Goal: Transaction & Acquisition: Purchase product/service

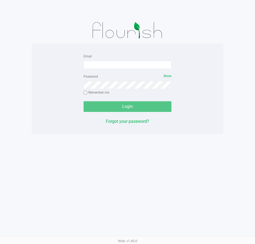
drag, startPoint x: 77, startPoint y: 73, endPoint x: 78, endPoint y: 69, distance: 4.1
click at [77, 72] on div "Email Password Show Remember me Login Forgot your password?" at bounding box center [127, 89] width 191 height 72
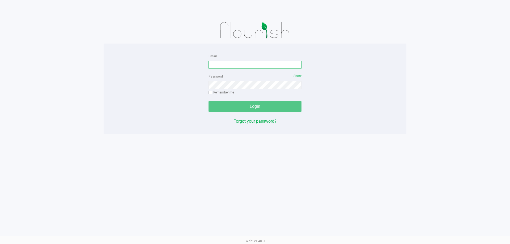
click at [254, 64] on input "Email" at bounding box center [255, 65] width 93 height 8
type input "edodich@liveparallel.com"
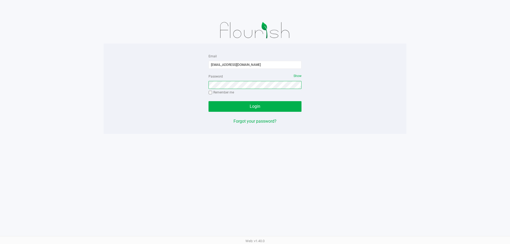
click at [209, 101] on button "Login" at bounding box center [255, 106] width 93 height 11
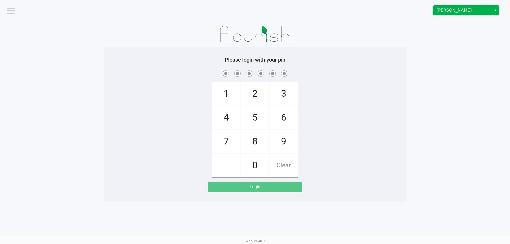
click at [254, 15] on kendo-dropdownlist "[PERSON_NAME]" at bounding box center [466, 10] width 66 height 10
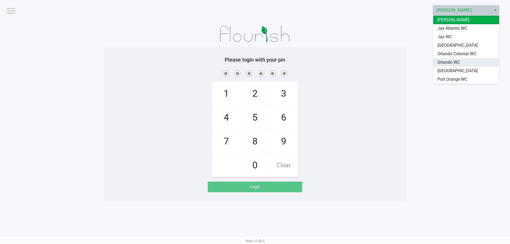
click at [254, 61] on span "Orlando WC" at bounding box center [449, 62] width 22 height 6
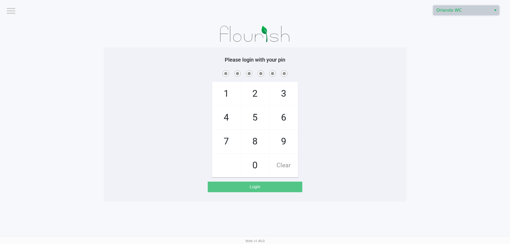
click at [254, 60] on h5 "Please login with your pin" at bounding box center [255, 60] width 295 height 6
checkbox input "true"
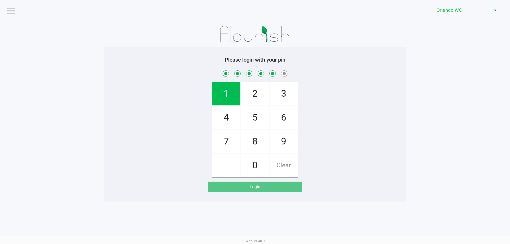
checkbox input "true"
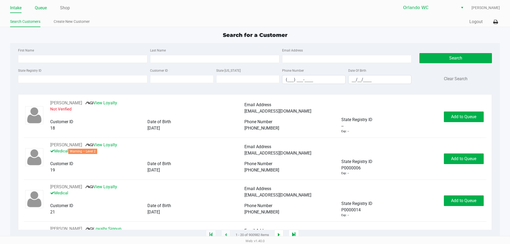
click at [45, 9] on link "Queue" at bounding box center [41, 7] width 12 height 7
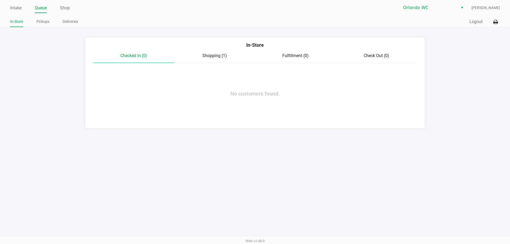
click at [220, 58] on span "Shopping (1)" at bounding box center [215, 55] width 24 height 5
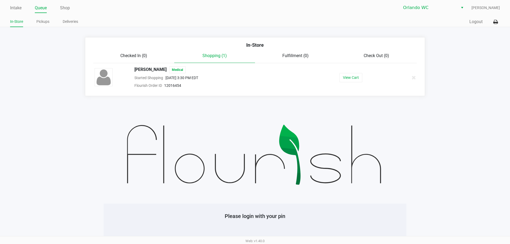
click at [217, 57] on span "Shopping (1)" at bounding box center [215, 55] width 24 height 5
click at [254, 24] on button "Logout" at bounding box center [476, 22] width 13 height 6
click at [254, 25] on button "Logout" at bounding box center [476, 22] width 13 height 6
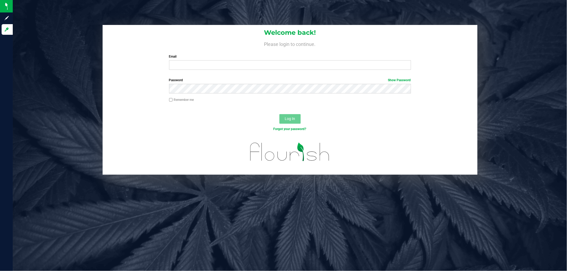
click at [283, 58] on label "Email" at bounding box center [290, 56] width 242 height 5
click at [283, 60] on input "Email" at bounding box center [290, 65] width 242 height 10
click at [283, 61] on input "Email" at bounding box center [290, 65] width 242 height 10
type input "edodich@liveparallel.com"
click at [279, 114] on button "Log In" at bounding box center [289, 119] width 21 height 10
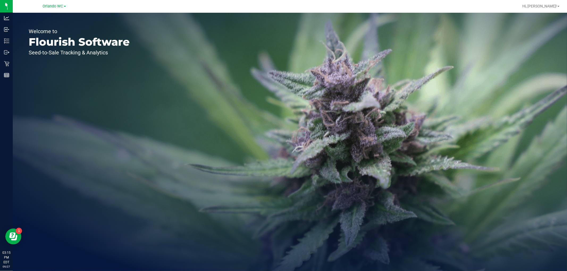
click at [13, 64] on div "Welcome to Flourish Software Seed-to-Sale Tracking & Analytics" at bounding box center [79, 142] width 133 height 259
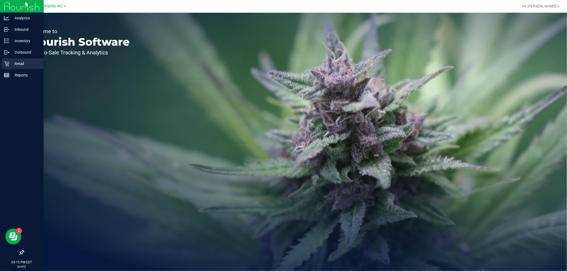
click at [0, 64] on link "Retail" at bounding box center [22, 63] width 44 height 11
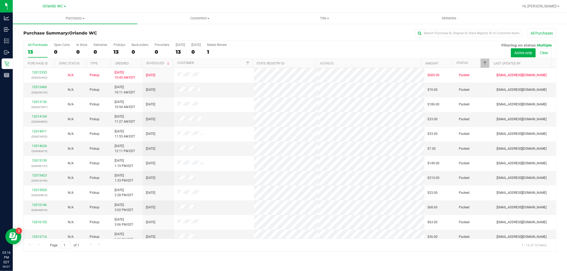
click at [41, 49] on div "13" at bounding box center [38, 52] width 20 height 6
click at [0, 0] on input "All Purchases 13" at bounding box center [0, 0] width 0 height 0
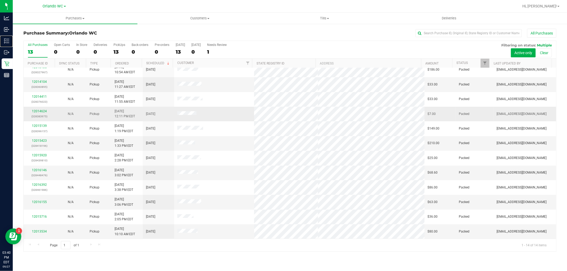
scroll to position [35, 0]
click at [31, 48] on label "All Purchases 13" at bounding box center [38, 50] width 20 height 15
click at [0, 0] on input "All Purchases 13" at bounding box center [0, 0] width 0 height 0
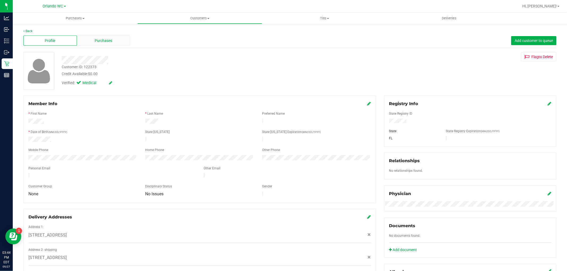
click at [106, 42] on span "Purchases" at bounding box center [104, 41] width 18 height 6
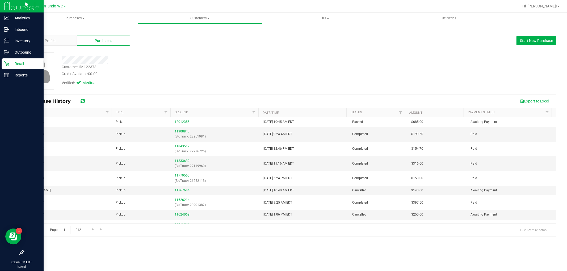
click at [0, 60] on link "Retail" at bounding box center [22, 63] width 44 height 11
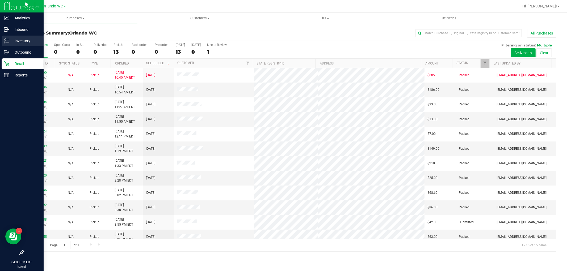
click at [9, 40] on p "Inventory" at bounding box center [25, 41] width 32 height 6
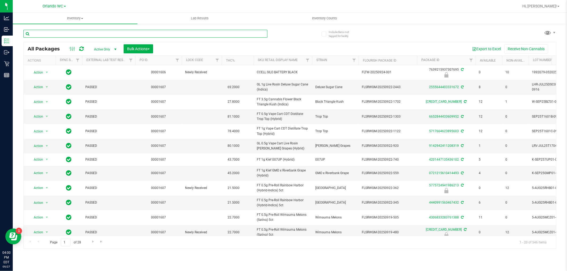
click at [95, 32] on input "text" at bounding box center [145, 34] width 244 height 8
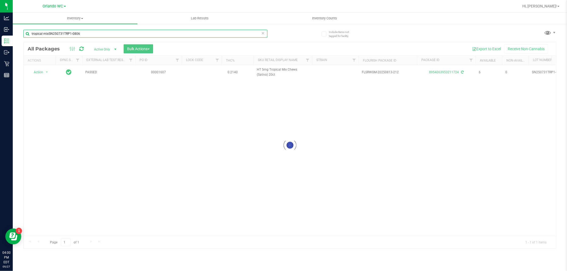
type input "tropical mixSN250731TRP1-0806"
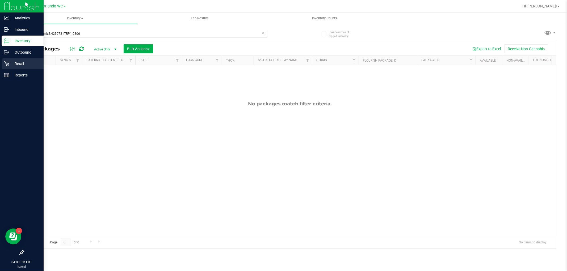
click at [10, 64] on p "Retail" at bounding box center [25, 64] width 32 height 6
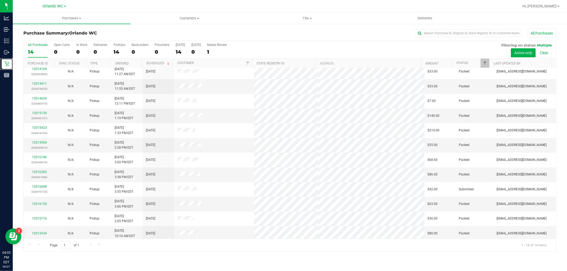
scroll to position [35, 0]
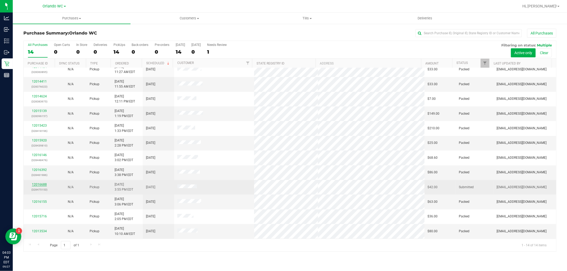
click at [36, 187] on link "12016688" at bounding box center [39, 185] width 15 height 4
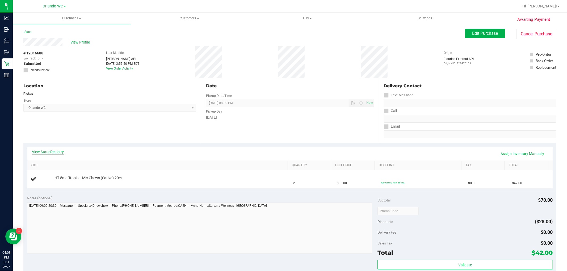
click at [55, 153] on link "View State Registry" at bounding box center [48, 151] width 32 height 5
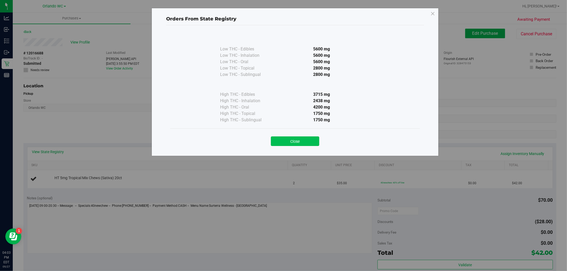
click at [283, 137] on button "Close" at bounding box center [295, 142] width 48 height 10
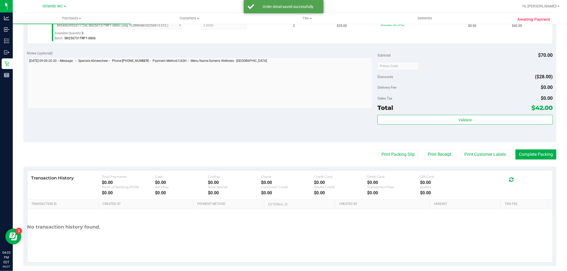
scroll to position [163, 0]
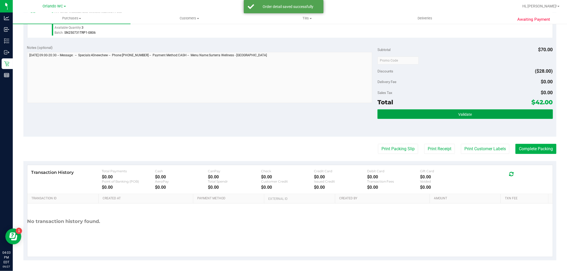
click at [283, 111] on button "Validate" at bounding box center [464, 115] width 175 height 10
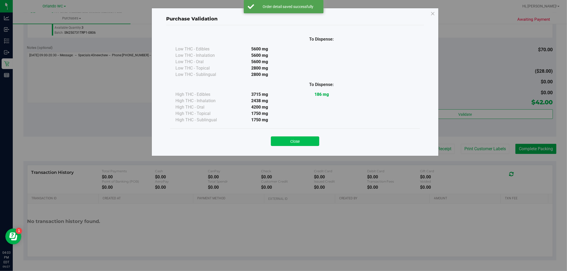
click at [283, 139] on button "Close" at bounding box center [295, 142] width 48 height 10
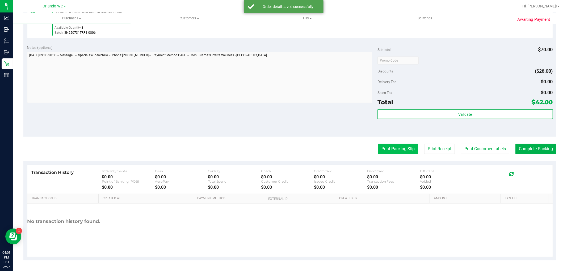
click at [283, 148] on button "Print Packing Slip" at bounding box center [398, 149] width 40 height 10
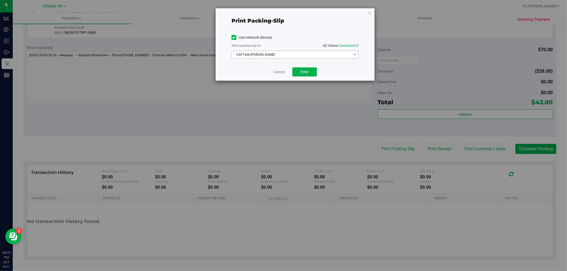
click at [283, 52] on span "CAPTAIN-KANGA" at bounding box center [292, 54] width 120 height 7
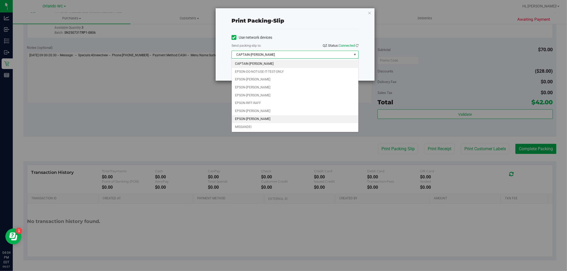
click at [265, 120] on li "EPSON-TYWIN-LANNISTER" at bounding box center [295, 119] width 127 height 8
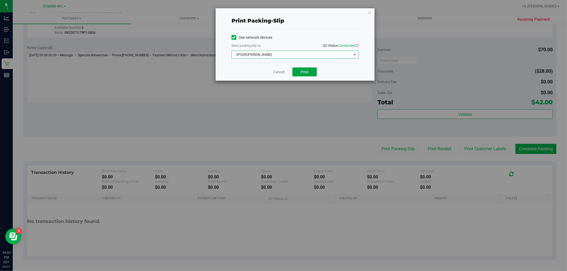
click at [283, 76] on button "Print" at bounding box center [304, 72] width 24 height 9
click at [279, 71] on link "Cancel" at bounding box center [278, 72] width 11 height 6
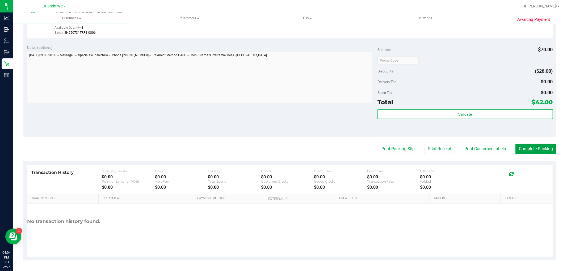
click at [283, 148] on button "Complete Packing" at bounding box center [535, 149] width 41 height 10
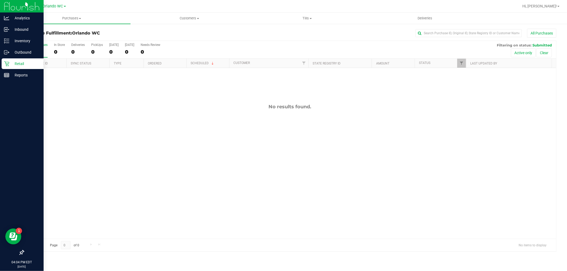
click at [9, 67] on div "Retail" at bounding box center [23, 63] width 42 height 11
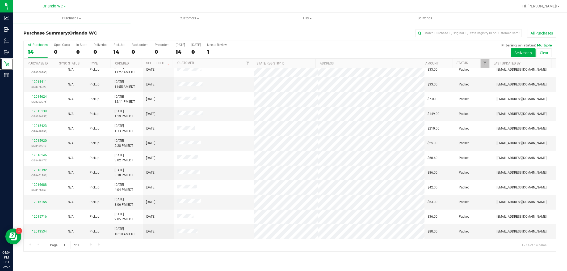
scroll to position [35, 0]
click at [44, 54] on div "14" at bounding box center [38, 52] width 20 height 6
click at [0, 0] on input "All Purchases 14" at bounding box center [0, 0] width 0 height 0
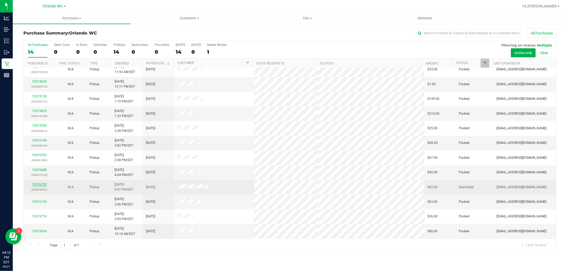
click at [38, 184] on link "12016792" at bounding box center [39, 185] width 15 height 4
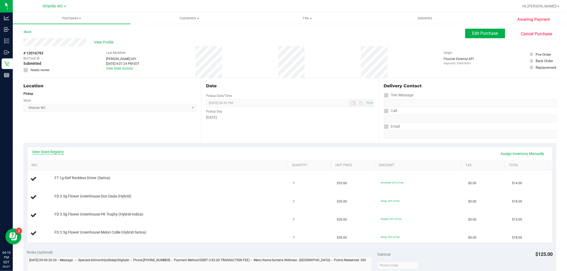
click at [61, 153] on link "View State Registry" at bounding box center [48, 151] width 32 height 5
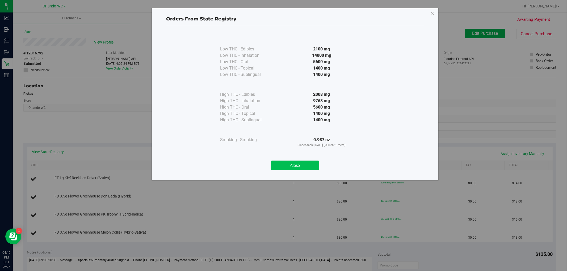
click at [283, 165] on button "Close" at bounding box center [295, 166] width 48 height 10
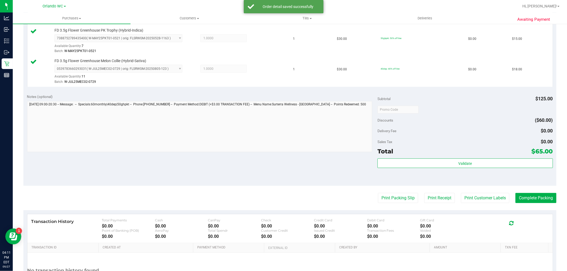
scroll to position [207, 0]
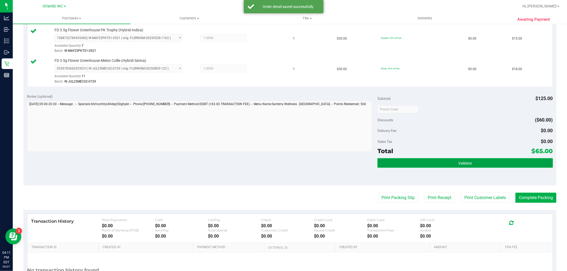
click at [283, 162] on button "Validate" at bounding box center [464, 163] width 175 height 10
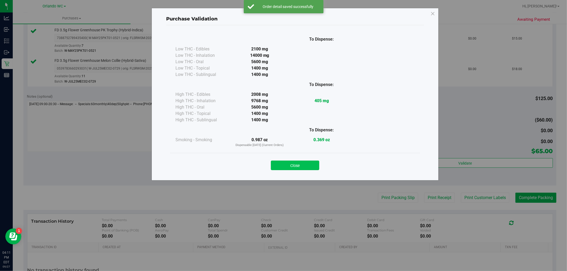
click at [283, 163] on button "Close" at bounding box center [295, 166] width 48 height 10
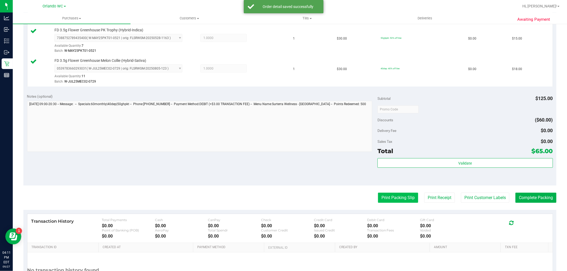
click at [283, 196] on button "Print Packing Slip" at bounding box center [398, 198] width 40 height 10
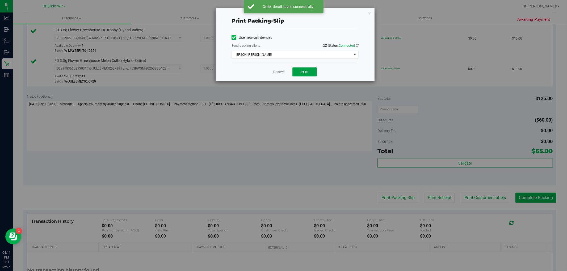
click at [283, 69] on button "Print" at bounding box center [304, 72] width 24 height 9
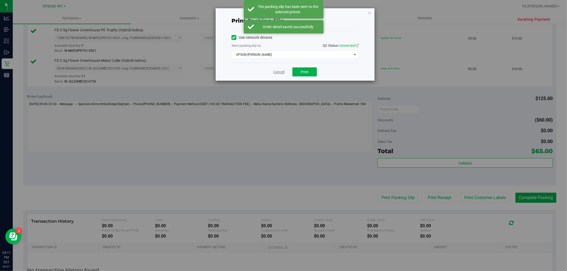
click at [282, 73] on link "Cancel" at bounding box center [278, 72] width 11 height 6
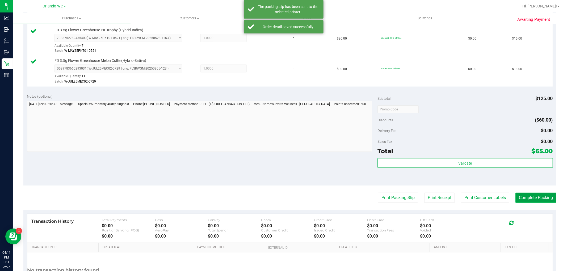
click at [283, 197] on button "Complete Packing" at bounding box center [535, 198] width 41 height 10
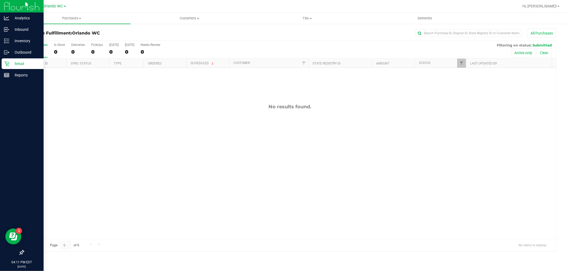
click at [14, 65] on p "Retail" at bounding box center [25, 64] width 32 height 6
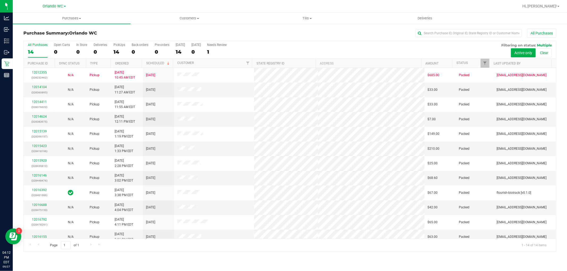
click at [33, 48] on label "All Purchases 14" at bounding box center [38, 50] width 20 height 15
click at [0, 0] on input "All Purchases 14" at bounding box center [0, 0] width 0 height 0
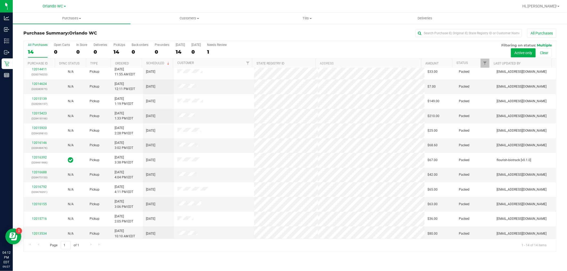
scroll to position [35, 0]
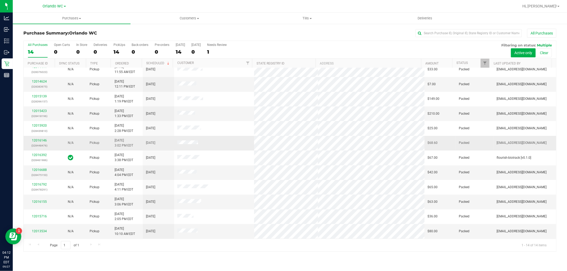
click at [231, 144] on td at bounding box center [214, 143] width 80 height 15
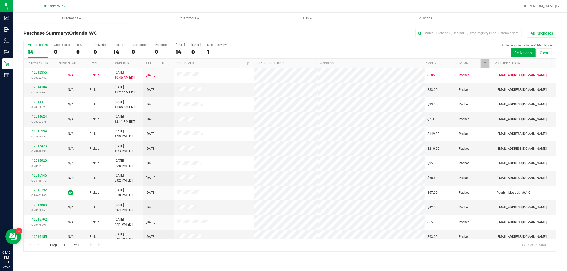
click at [37, 46] on div "All Purchases" at bounding box center [38, 45] width 20 height 4
click at [0, 0] on input "All Purchases 14" at bounding box center [0, 0] width 0 height 0
click at [31, 53] on div "13" at bounding box center [38, 52] width 20 height 6
click at [0, 0] on input "All Purchases 13" at bounding box center [0, 0] width 0 height 0
click at [32, 50] on div "13" at bounding box center [38, 52] width 20 height 6
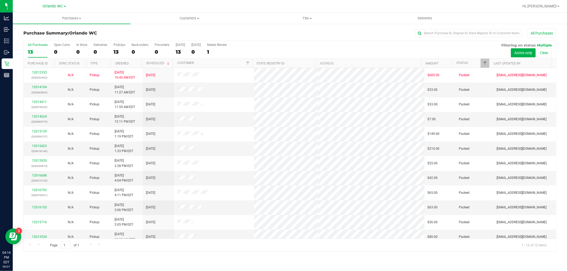
click at [0, 0] on input "All Purchases 13" at bounding box center [0, 0] width 0 height 0
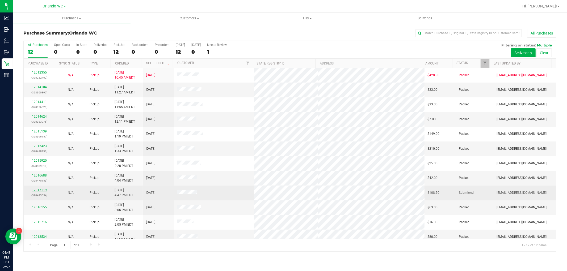
click at [41, 191] on link "12017119" at bounding box center [39, 190] width 15 height 4
click at [36, 190] on link "12017119" at bounding box center [39, 190] width 15 height 4
click at [41, 190] on link "12017119" at bounding box center [39, 190] width 15 height 4
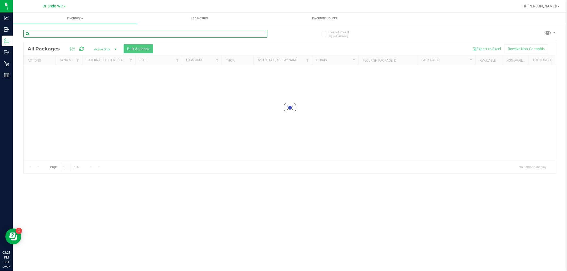
click at [76, 30] on input "text" at bounding box center [145, 34] width 244 height 8
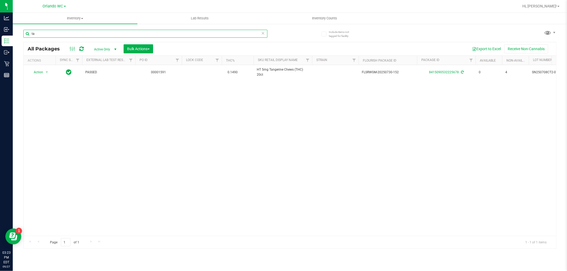
type input "t"
type input "mixed ber"
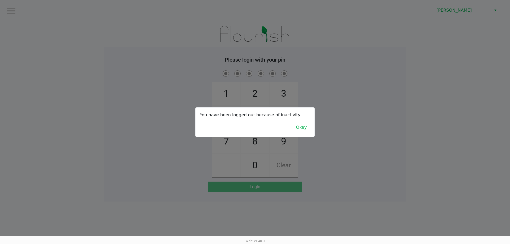
drag, startPoint x: 0, startPoint y: 0, endPoint x: 300, endPoint y: 129, distance: 326.5
click at [300, 129] on button "Okay" at bounding box center [302, 128] width 18 height 10
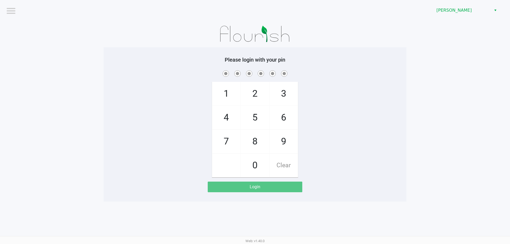
click at [337, 95] on div "1 4 7 2 5 8 0 3 6 9 Clear" at bounding box center [255, 123] width 303 height 108
checkbox input "true"
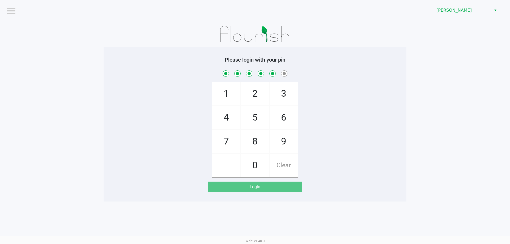
checkbox input "true"
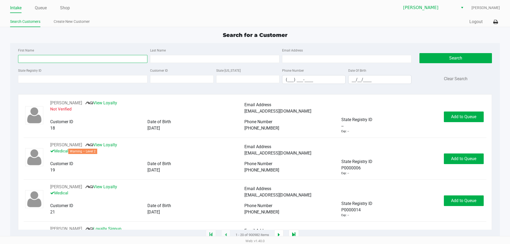
click at [79, 58] on input "First Name" at bounding box center [82, 59] width 129 height 8
type input "noah"
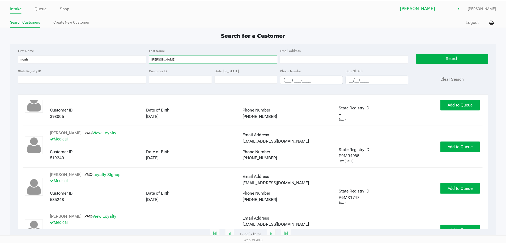
scroll to position [106, 0]
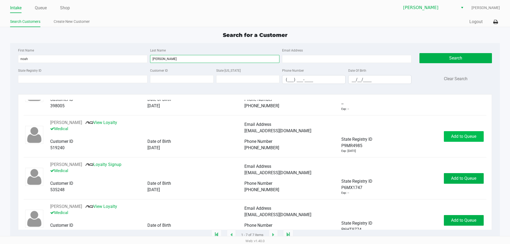
type input "smith"
click at [464, 140] on button "Add to Queue" at bounding box center [464, 136] width 40 height 11
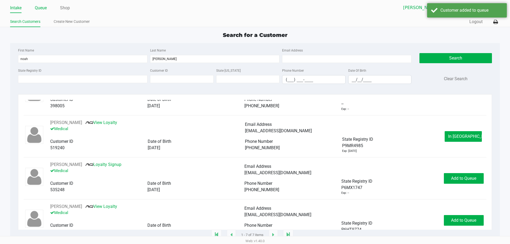
click at [38, 8] on link "Queue" at bounding box center [41, 7] width 12 height 7
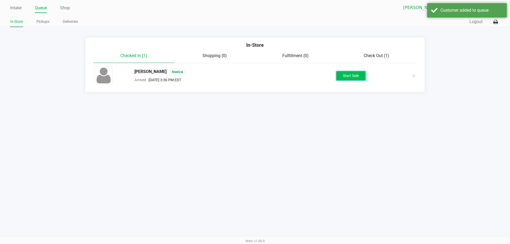
click at [345, 77] on button "Start Sale" at bounding box center [351, 75] width 29 height 9
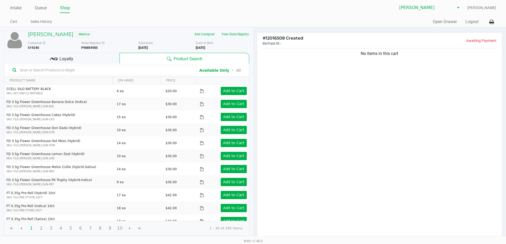
click at [63, 62] on span "Loyalty" at bounding box center [67, 59] width 14 height 6
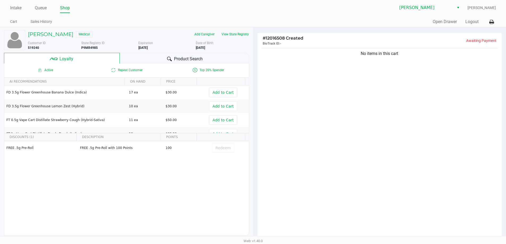
click at [191, 55] on div "Product Search" at bounding box center [184, 58] width 129 height 11
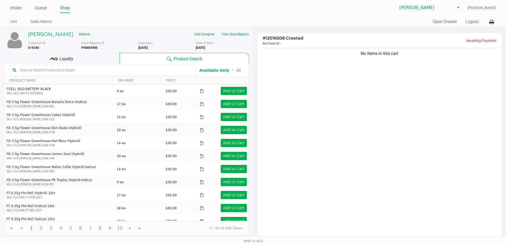
click at [138, 75] on kendo-grid-toolbar "Available Only ᛫ All" at bounding box center [126, 70] width 245 height 13
click at [135, 71] on input "text" at bounding box center [106, 70] width 176 height 8
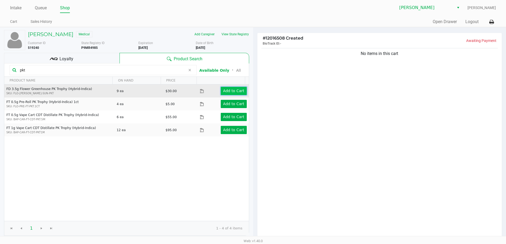
click at [221, 93] on button "Add to Cart" at bounding box center [234, 91] width 26 height 8
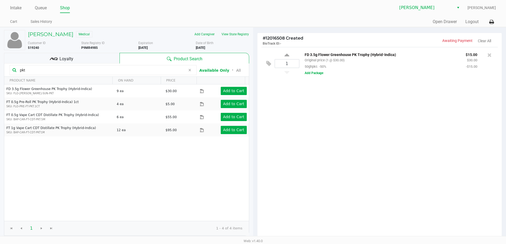
click at [89, 69] on input "pkt" at bounding box center [102, 70] width 168 height 8
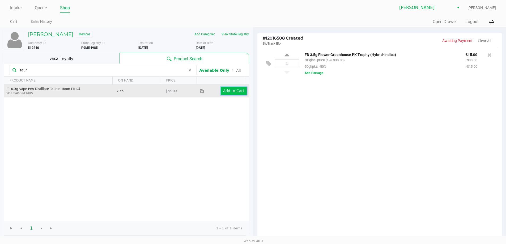
click at [231, 91] on app-button-loader "Add to Cart" at bounding box center [233, 91] width 21 height 4
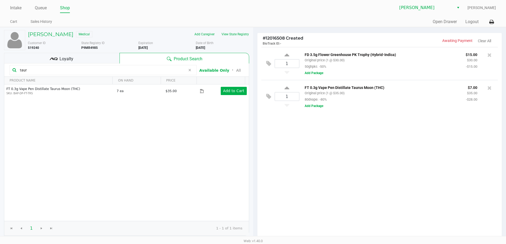
click at [108, 72] on input "taur" at bounding box center [102, 70] width 168 height 8
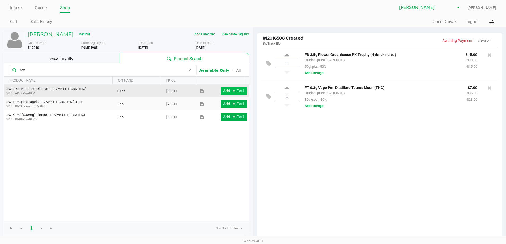
type input "rev"
click at [231, 90] on app-button-loader "Add to Cart" at bounding box center [233, 91] width 21 height 4
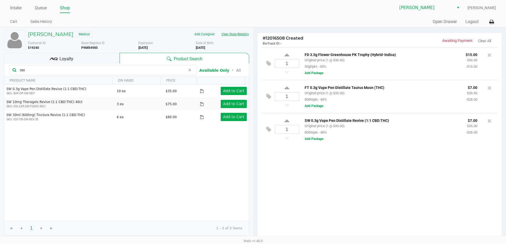
click at [238, 35] on button "View State Registry" at bounding box center [233, 34] width 31 height 9
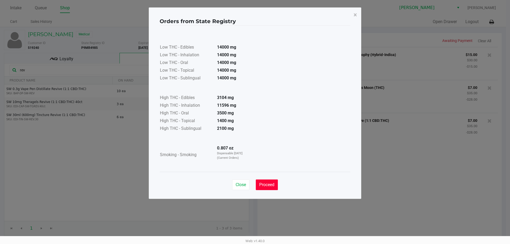
click at [271, 183] on span "Proceed" at bounding box center [266, 184] width 15 height 5
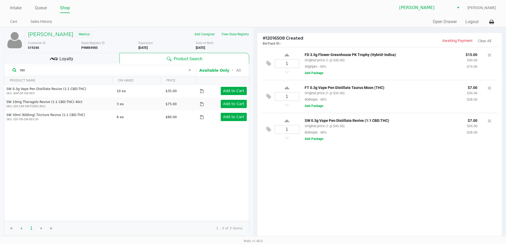
click at [350, 179] on div "1 FD 3.5g Flower Greenhouse PK Trophy (Hybrid-Indica) Original price (1 @ $30.0…" at bounding box center [380, 143] width 245 height 193
click at [346, 177] on div "1 FD 3.5g Flower Greenhouse PK Trophy (Hybrid-Indica) Original price (1 @ $30.0…" at bounding box center [380, 143] width 245 height 193
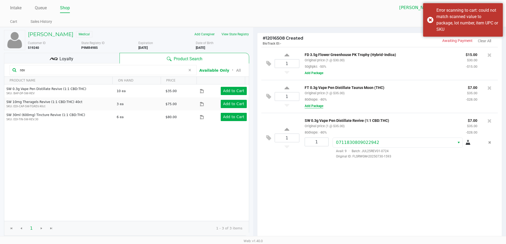
click at [314, 107] on button "Add Package" at bounding box center [314, 106] width 19 height 5
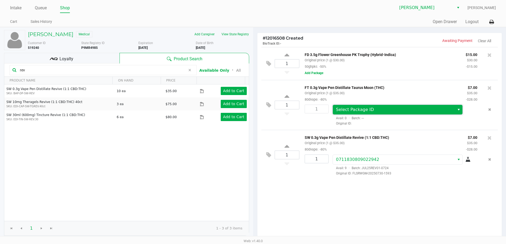
click at [358, 107] on span "Select Package ID" at bounding box center [355, 109] width 38 height 5
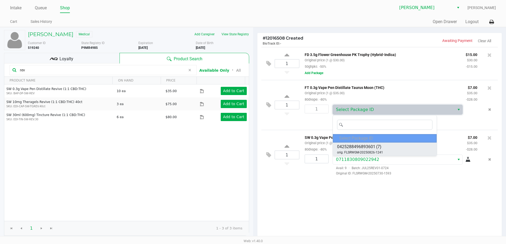
click at [378, 145] on span "(7)" at bounding box center [378, 147] width 5 height 6
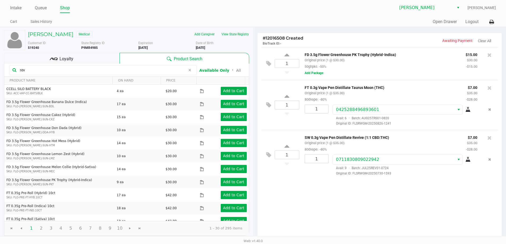
click at [350, 132] on div "1 SW 0.3g Vape Pen Distillate Revive (1:1 CBD:THC) Original price (1 @ $35.00) …" at bounding box center [380, 155] width 237 height 50
click at [312, 75] on button "Add Package" at bounding box center [314, 73] width 19 height 5
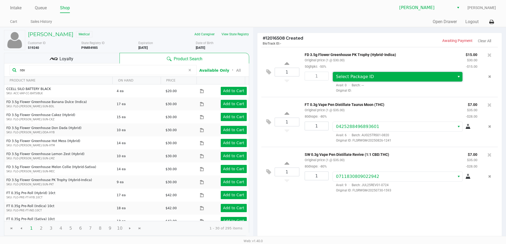
click at [360, 79] on span "Select Package ID" at bounding box center [355, 76] width 38 height 5
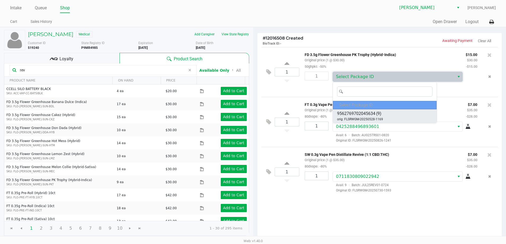
click at [381, 112] on div "9562769702045634 (9) orig: FLSRWGM-20250528-1169" at bounding box center [360, 116] width 46 height 11
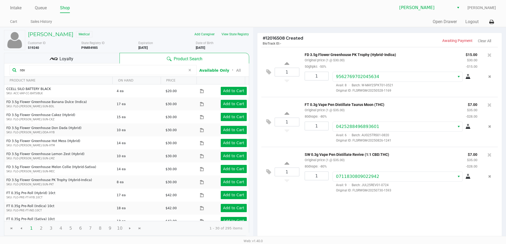
click at [334, 90] on span "Original ID: FLSRWGM-20250528-1169" at bounding box center [405, 90] width 145 height 5
click at [82, 53] on div "Noah Smith Medical Add Caregiver View State Registry Customer ID 519240 State R…" at bounding box center [126, 132] width 245 height 211
click at [101, 55] on div "Loyalty" at bounding box center [62, 58] width 116 height 11
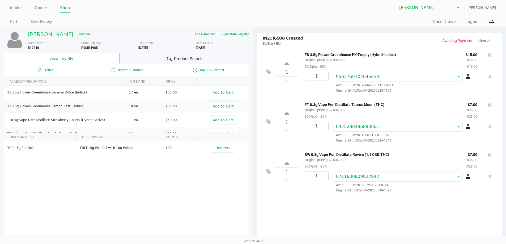
click at [134, 55] on div "Product Search" at bounding box center [184, 58] width 129 height 11
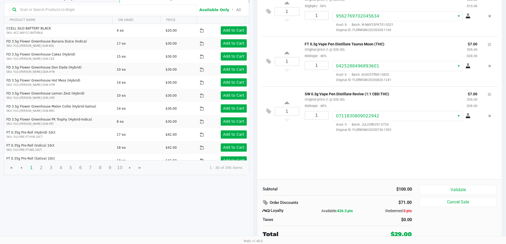
scroll to position [61, 0]
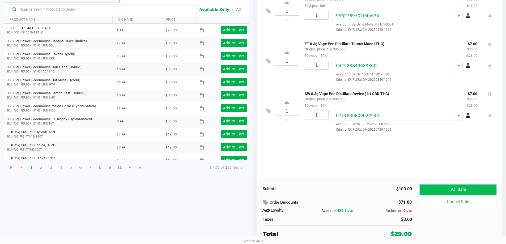
click at [450, 192] on button "Validate" at bounding box center [458, 190] width 77 height 10
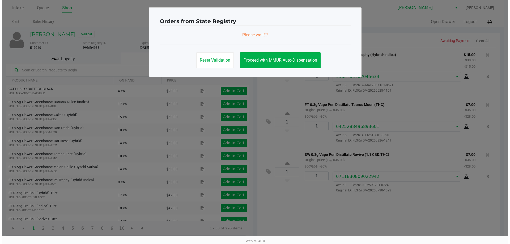
scroll to position [0, 0]
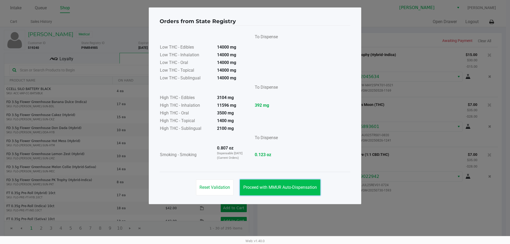
click at [290, 188] on span "Proceed with MMUR Auto-Dispensation" at bounding box center [280, 187] width 74 height 5
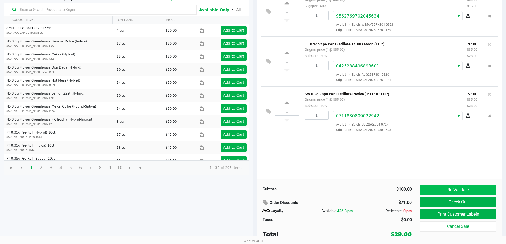
scroll to position [61, 0]
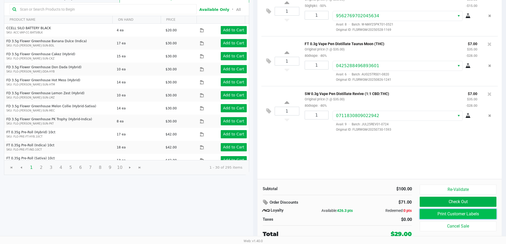
click at [451, 215] on button "Print Customer Labels" at bounding box center [458, 214] width 77 height 10
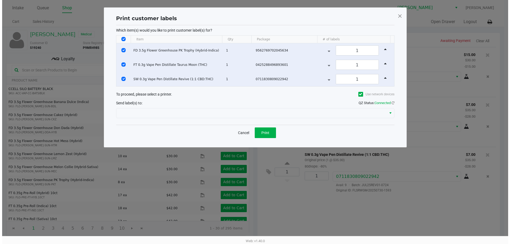
scroll to position [0, 0]
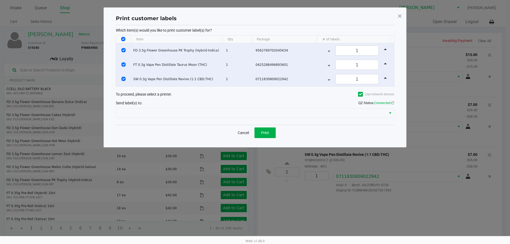
click at [278, 140] on div "Cancel Print" at bounding box center [255, 133] width 279 height 16
click at [259, 131] on button "Print" at bounding box center [265, 133] width 21 height 11
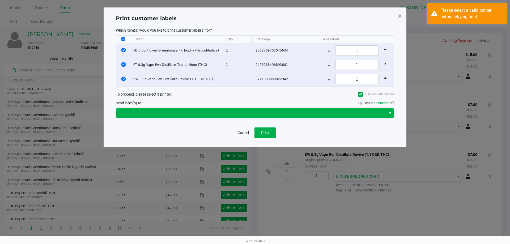
click at [246, 110] on span at bounding box center [251, 113] width 264 height 6
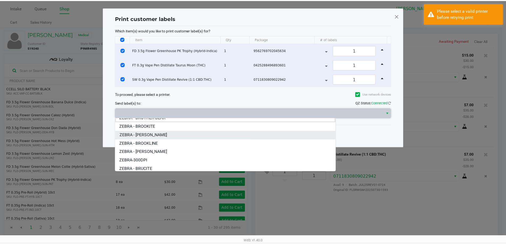
scroll to position [6, 0]
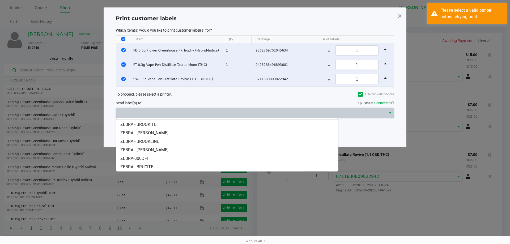
click at [399, 18] on span at bounding box center [400, 16] width 5 height 9
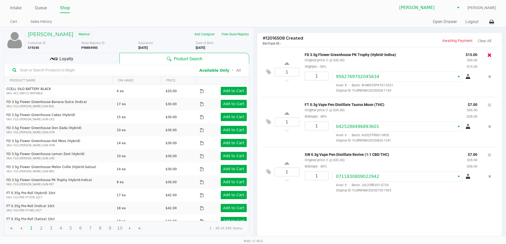
click at [491, 51] on button at bounding box center [490, 54] width 4 height 7
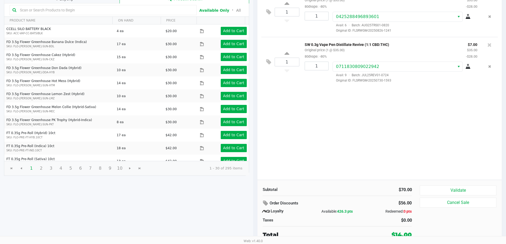
scroll to position [61, 0]
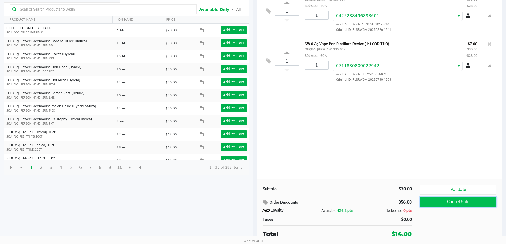
click at [472, 205] on button "Cancel Sale" at bounding box center [458, 202] width 77 height 10
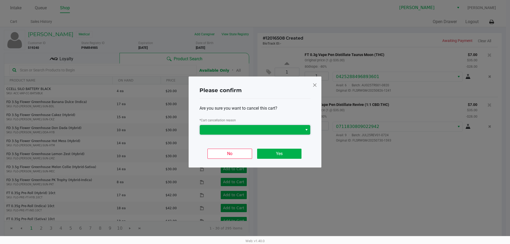
click at [275, 128] on span at bounding box center [251, 130] width 96 height 6
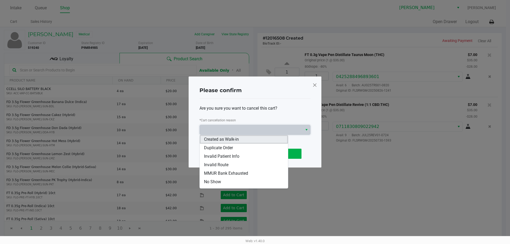
click at [232, 143] on li "Created as Walk-in" at bounding box center [244, 139] width 88 height 9
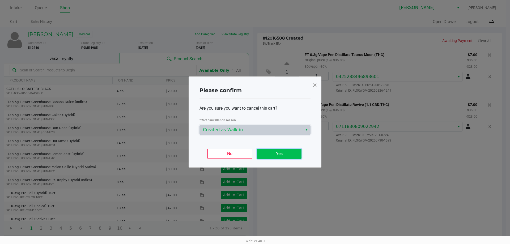
click at [282, 154] on button "Yes" at bounding box center [279, 154] width 44 height 10
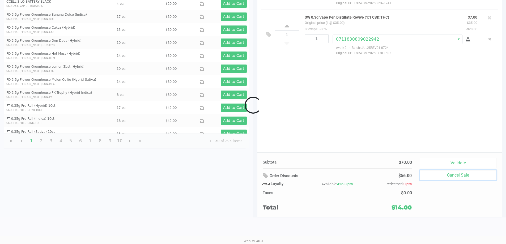
scroll to position [61, 0]
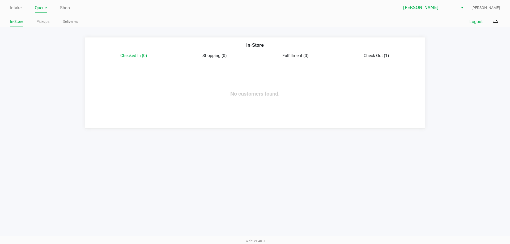
click at [478, 21] on button "Logout" at bounding box center [476, 22] width 13 height 6
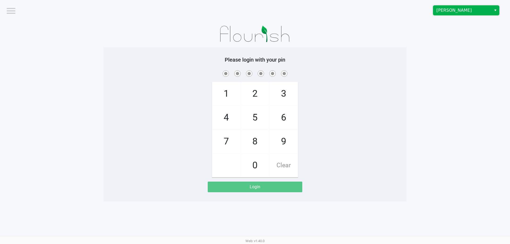
click at [460, 15] on kendo-dropdownlist "Clermont WC" at bounding box center [466, 10] width 66 height 10
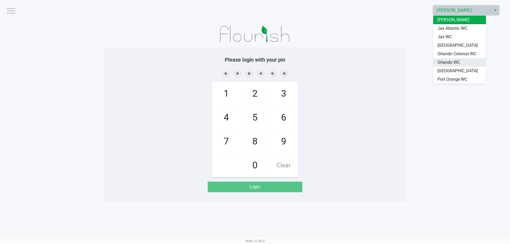
click at [451, 61] on span "Orlando WC" at bounding box center [449, 62] width 22 height 6
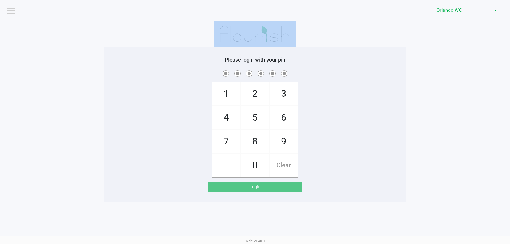
click at [451, 60] on app-pos-login-wrapper "Logout Orlando WC Please login with your pin 1 4 7 2 5 8 0 3 6 9 Clear Login" at bounding box center [255, 101] width 510 height 202
checkbox input "true"
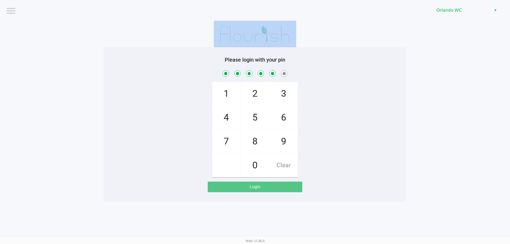
checkbox input "true"
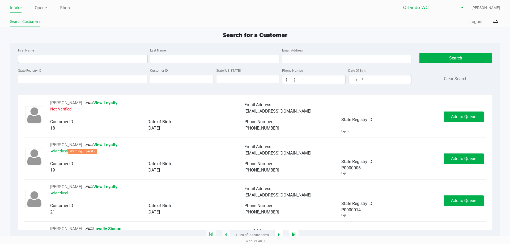
click at [62, 59] on input "First Name" at bounding box center [82, 59] width 129 height 8
type input "noah"
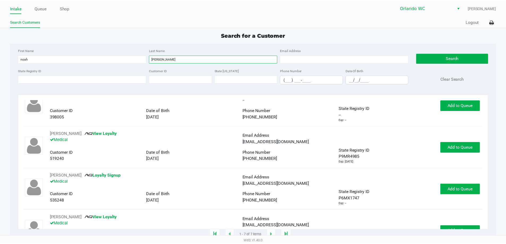
scroll to position [84, 0]
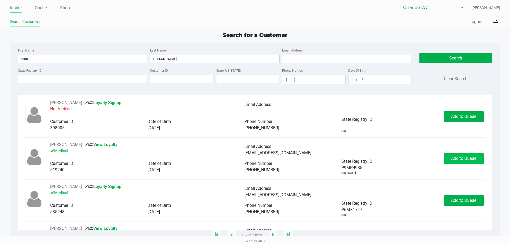
type input "smith"
click at [457, 159] on span "Add to Queue" at bounding box center [463, 158] width 25 height 5
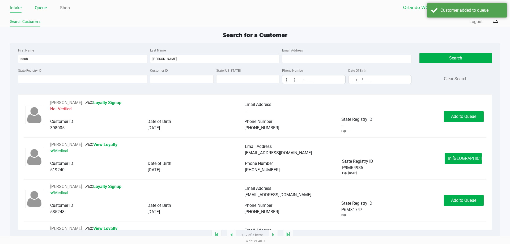
click at [44, 6] on link "Queue" at bounding box center [41, 7] width 12 height 7
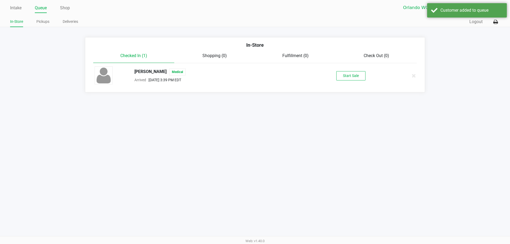
click at [369, 72] on div "Start Sale" at bounding box center [351, 75] width 82 height 9
click at [357, 74] on button "Start Sale" at bounding box center [351, 75] width 29 height 9
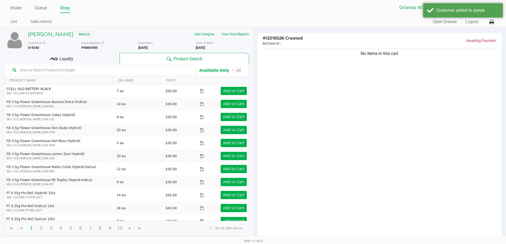
click at [35, 56] on div "Loyalty" at bounding box center [62, 58] width 116 height 11
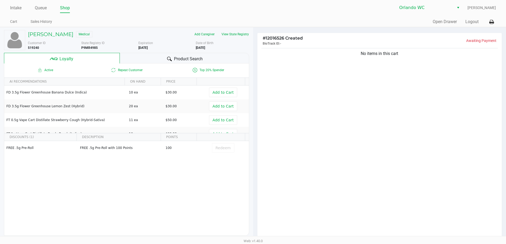
click at [146, 53] on div "Noah Smith Medical Add Caregiver View State Registry Customer ID 519240 State R…" at bounding box center [126, 132] width 245 height 211
click at [393, 134] on div "No items in this cart" at bounding box center [380, 143] width 245 height 193
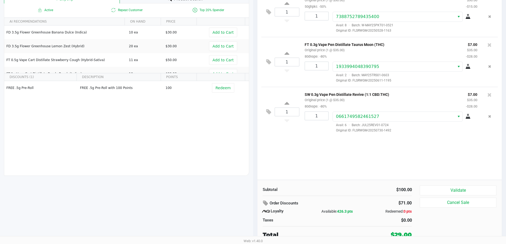
scroll to position [61, 0]
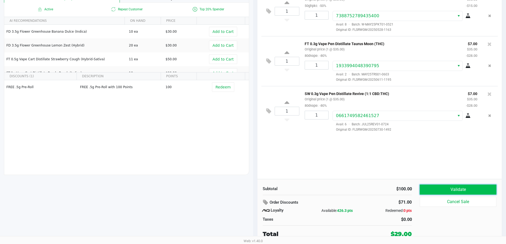
click at [461, 188] on button "Validate" at bounding box center [458, 190] width 77 height 10
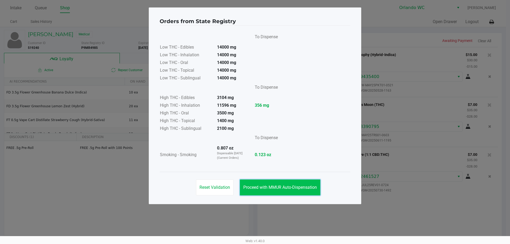
click at [272, 183] on button "Proceed with MMUR Auto-Dispensation" at bounding box center [280, 188] width 81 height 16
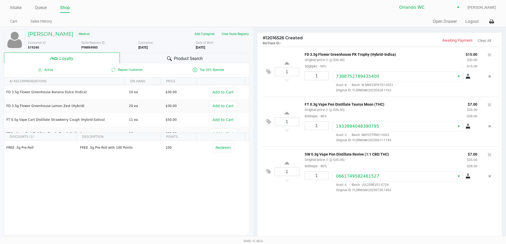
scroll to position [61, 0]
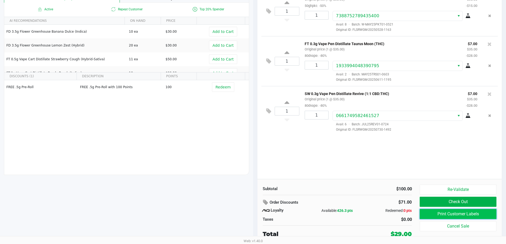
click at [452, 213] on button "Print Customer Labels" at bounding box center [458, 214] width 77 height 10
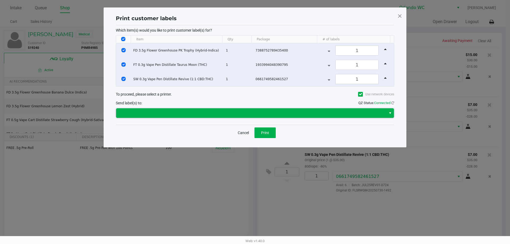
click at [249, 110] on span at bounding box center [251, 113] width 264 height 6
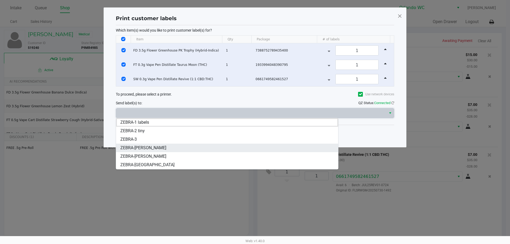
click at [166, 146] on span "ZEBRA-TYWIN-LANNISTER" at bounding box center [143, 148] width 46 height 6
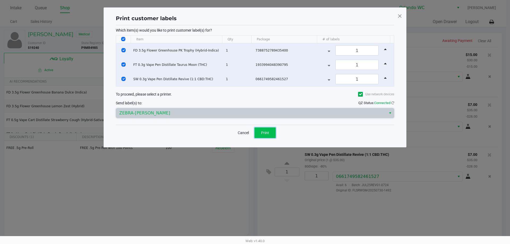
click at [263, 133] on span "Print" at bounding box center [265, 133] width 8 height 4
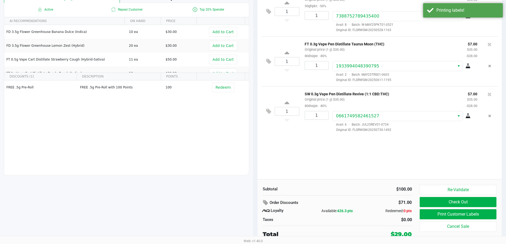
scroll to position [61, 0]
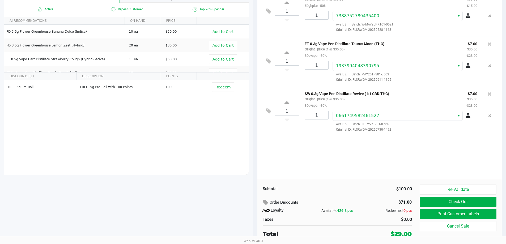
click at [427, 204] on button "Check Out" at bounding box center [458, 202] width 77 height 10
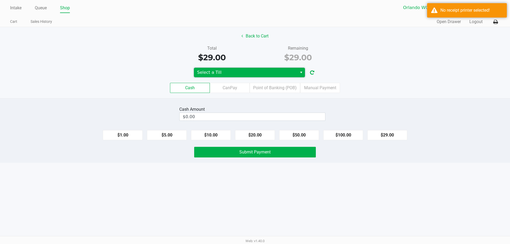
click at [263, 75] on span "Select a Till" at bounding box center [245, 72] width 97 height 6
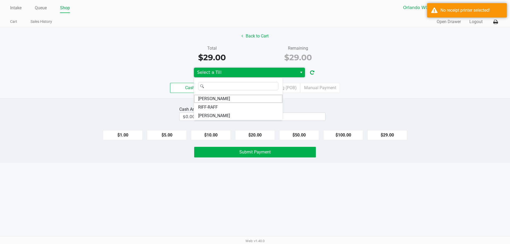
click at [230, 117] on span "TYWIN-LANNISTER" at bounding box center [214, 116] width 32 height 6
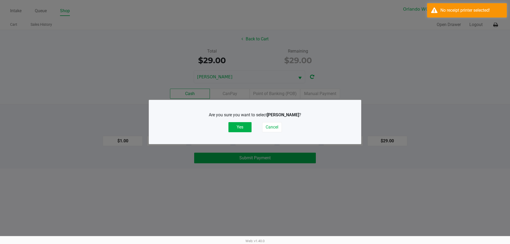
click at [243, 128] on button "Yes" at bounding box center [240, 127] width 23 height 10
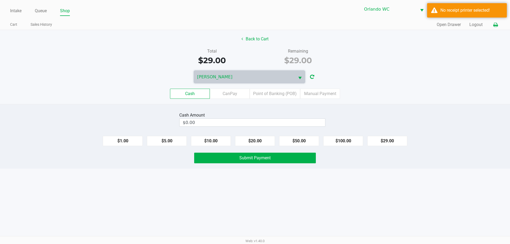
click at [498, 23] on button at bounding box center [496, 25] width 9 height 10
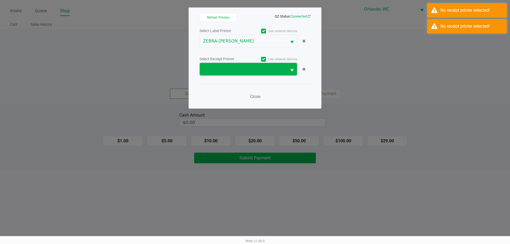
click at [254, 74] on span at bounding box center [243, 69] width 87 height 12
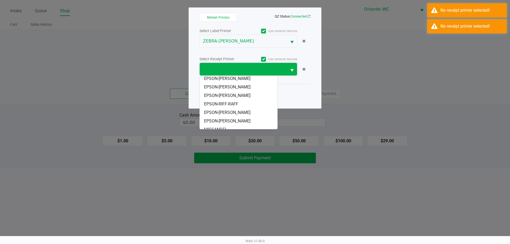
scroll to position [23, 0]
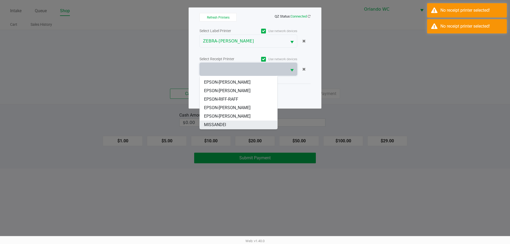
click at [237, 121] on li "MISSANDEI" at bounding box center [239, 125] width 78 height 9
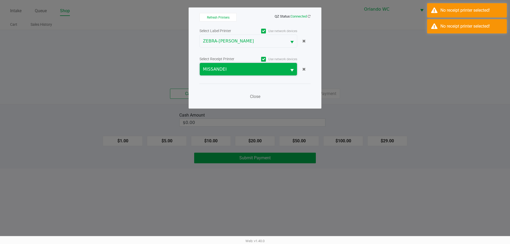
click at [237, 70] on span "MISSANDEI" at bounding box center [243, 69] width 81 height 6
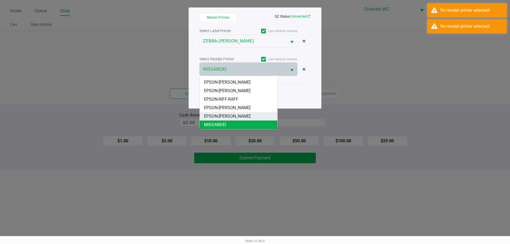
click at [247, 115] on span "EPSON-TYWIN-LANNISTER" at bounding box center [227, 116] width 47 height 6
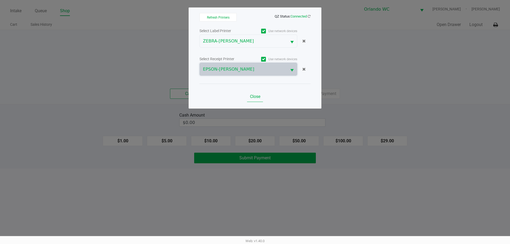
click at [252, 98] on span "Close" at bounding box center [255, 96] width 10 height 5
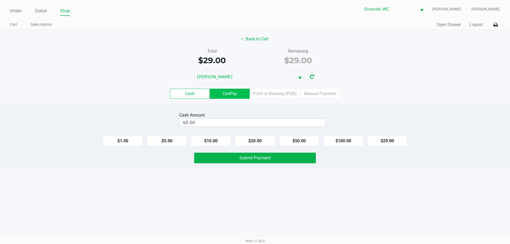
click at [236, 97] on label "CanPay" at bounding box center [230, 94] width 40 height 10
click at [0, 0] on 2 "CanPay" at bounding box center [0, 0] width 0 height 0
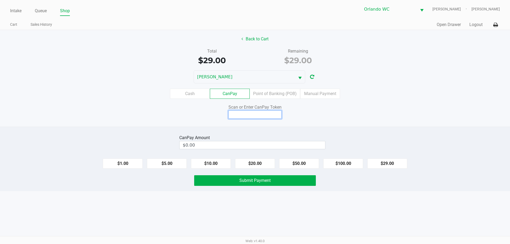
click at [262, 114] on input at bounding box center [255, 115] width 53 height 8
type input "X4280102X"
click at [393, 167] on button "$29.00" at bounding box center [388, 164] width 40 height 10
type input "$29.00"
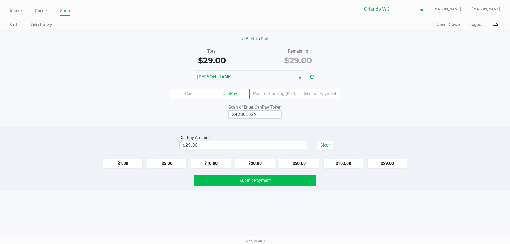
click at [295, 186] on button "Submit Payment" at bounding box center [255, 180] width 122 height 11
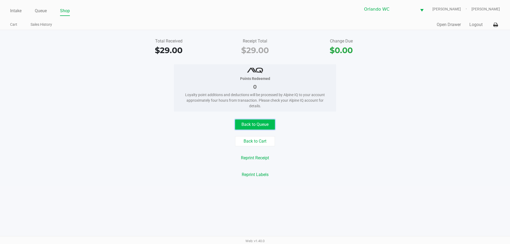
click at [265, 121] on button "Back to Queue" at bounding box center [255, 125] width 40 height 10
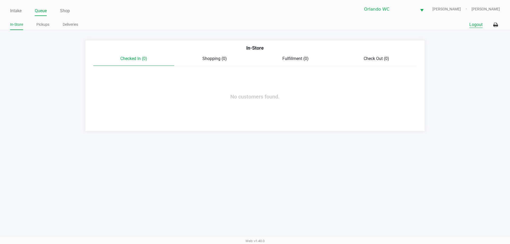
click at [471, 24] on button "Logout" at bounding box center [476, 25] width 13 height 6
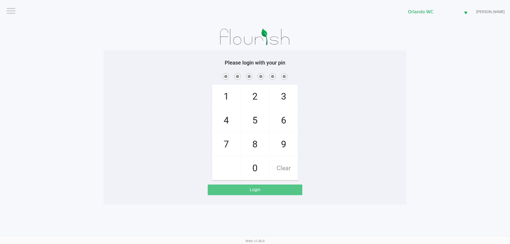
click at [198, 73] on span at bounding box center [255, 76] width 295 height 8
click at [139, 84] on div "1 4 7 2 5 8 0 3 6 9 Clear" at bounding box center [255, 126] width 303 height 108
click at [414, 176] on app-pos-login-wrapper "Logout Orlando WC TYWIN-LANNISTER Please login with your pin 1 4 7 2 5 8 0 3 6 …" at bounding box center [255, 102] width 510 height 205
checkbox input "true"
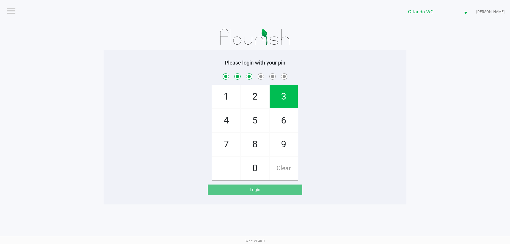
checkbox input "true"
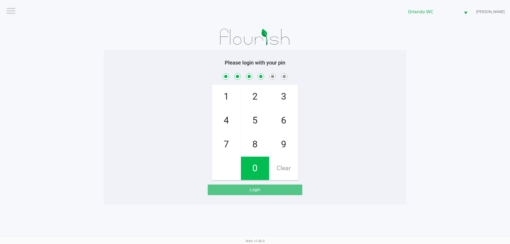
checkbox input "true"
